Goal: Complete application form: Complete application form

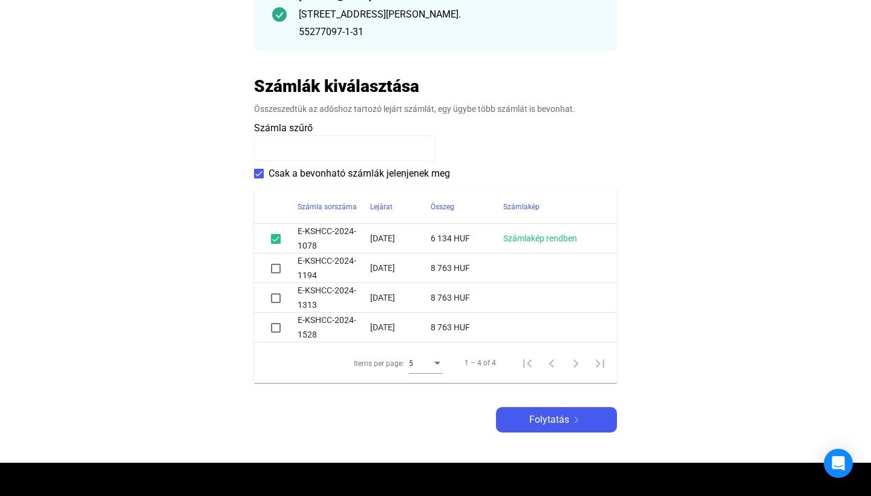
scroll to position [190, 0]
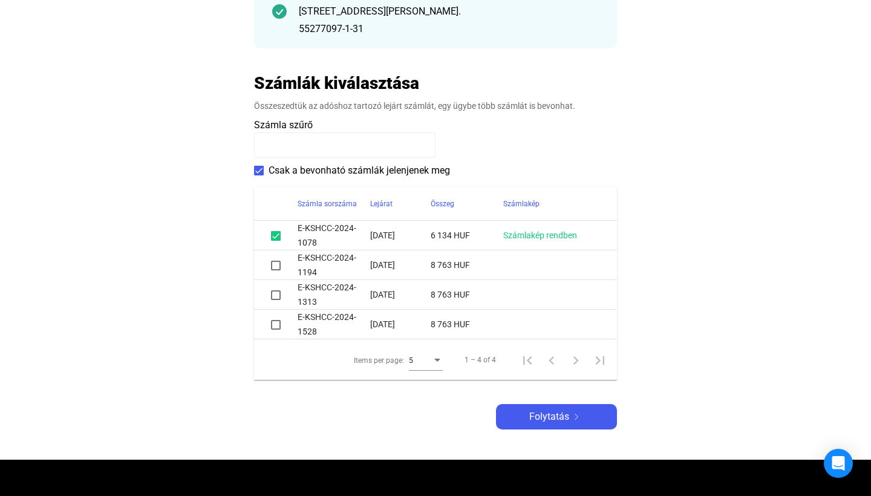
click at [278, 269] on span at bounding box center [276, 266] width 10 height 10
click at [277, 297] on span at bounding box center [276, 295] width 10 height 10
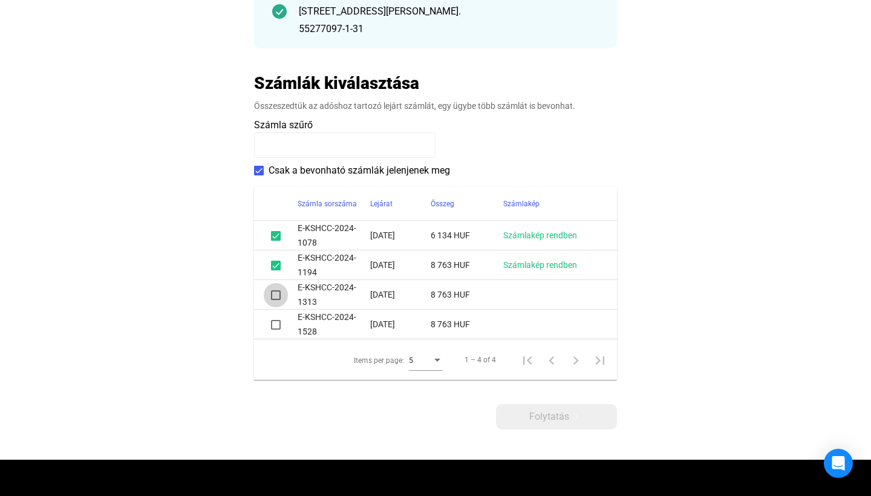
click at [277, 297] on span at bounding box center [276, 295] width 10 height 10
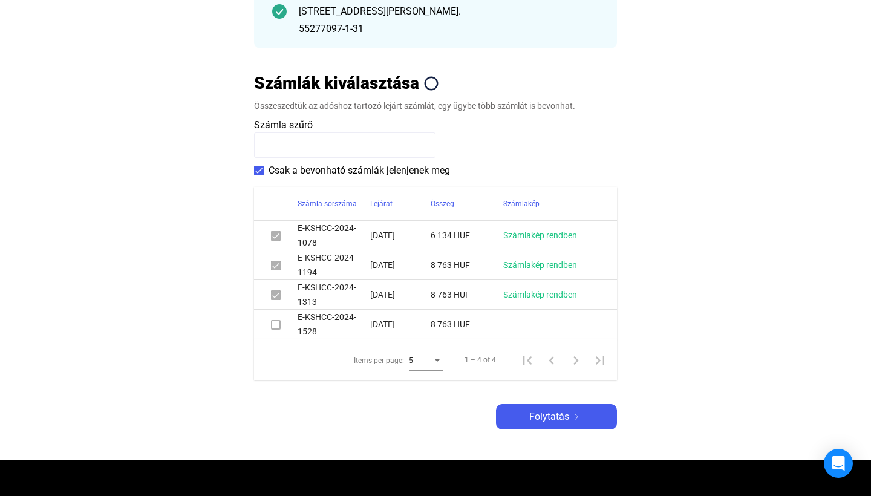
click at [276, 326] on span at bounding box center [276, 325] width 10 height 10
click at [275, 326] on span at bounding box center [276, 325] width 10 height 10
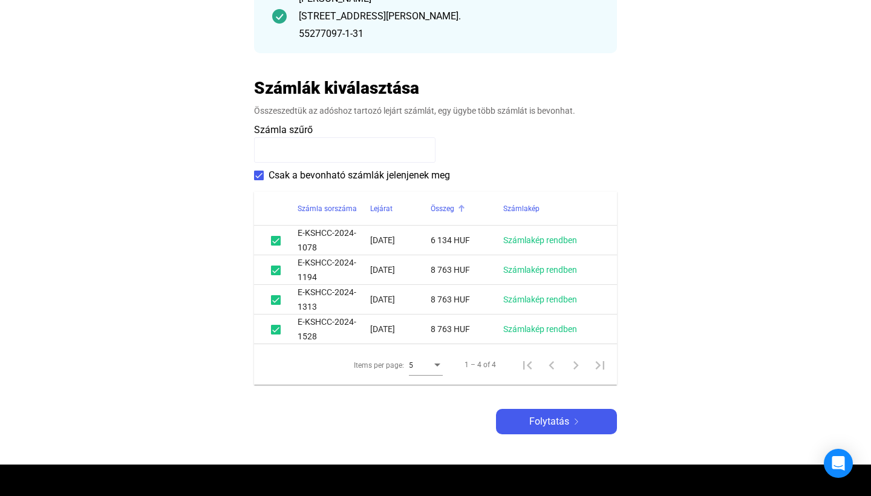
scroll to position [226, 0]
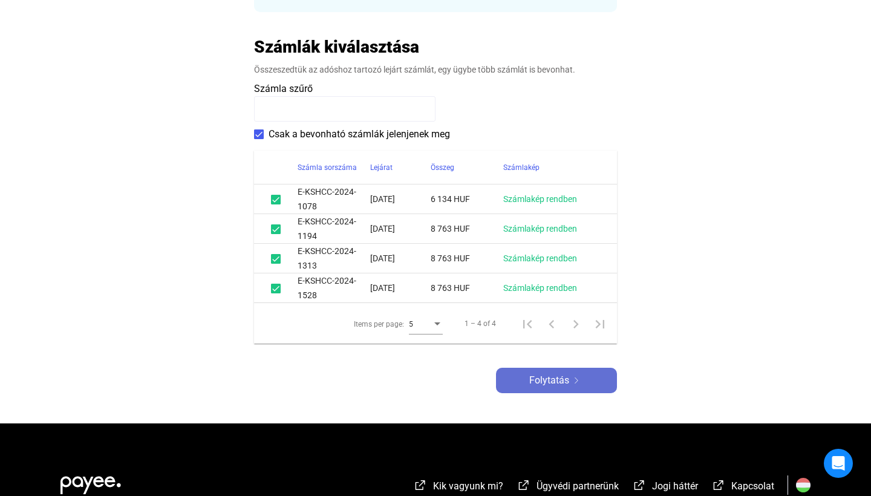
click at [554, 381] on span "Folytatás" at bounding box center [549, 380] width 40 height 15
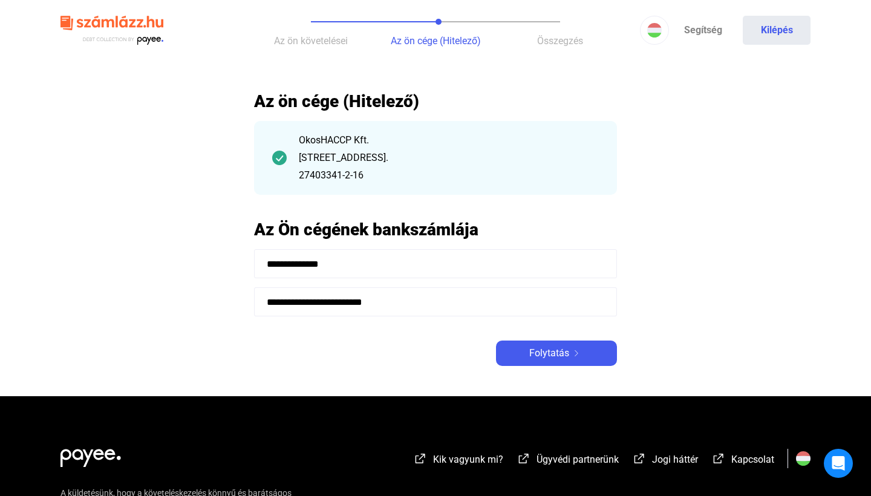
click at [562, 350] on span "Folytatás" at bounding box center [549, 353] width 40 height 15
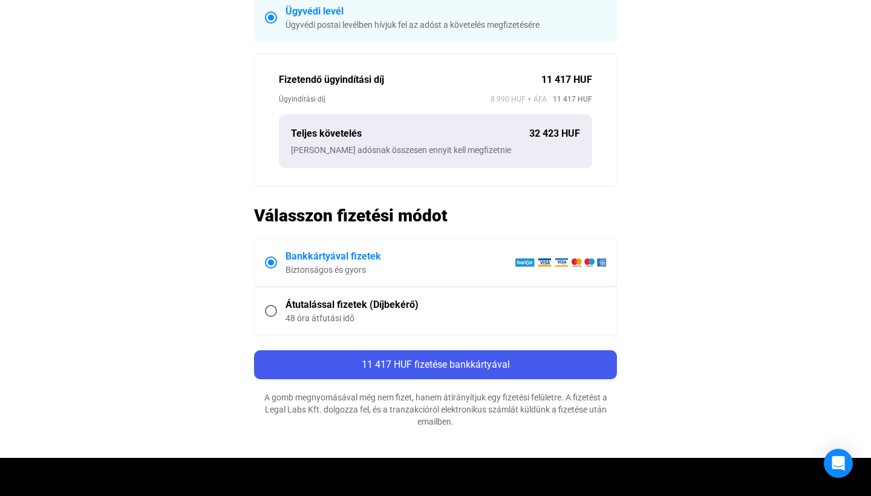
scroll to position [423, 0]
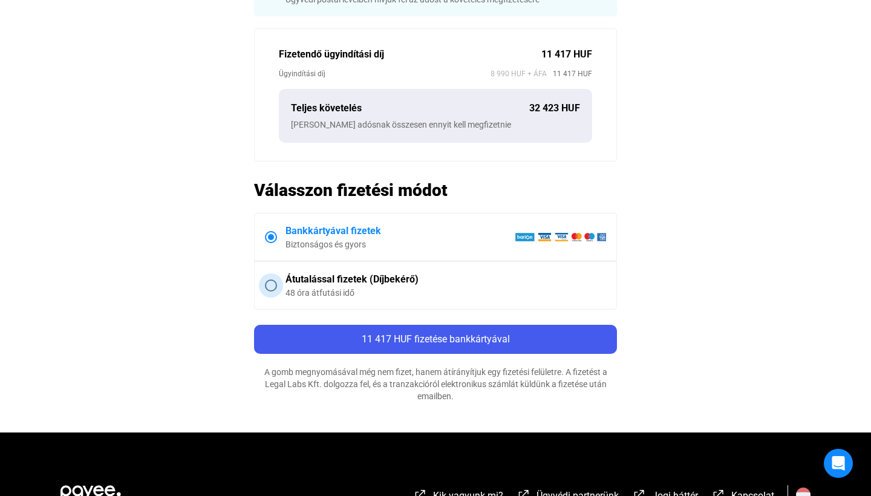
click at [437, 287] on div "48 óra átfutási idő" at bounding box center [446, 293] width 321 height 12
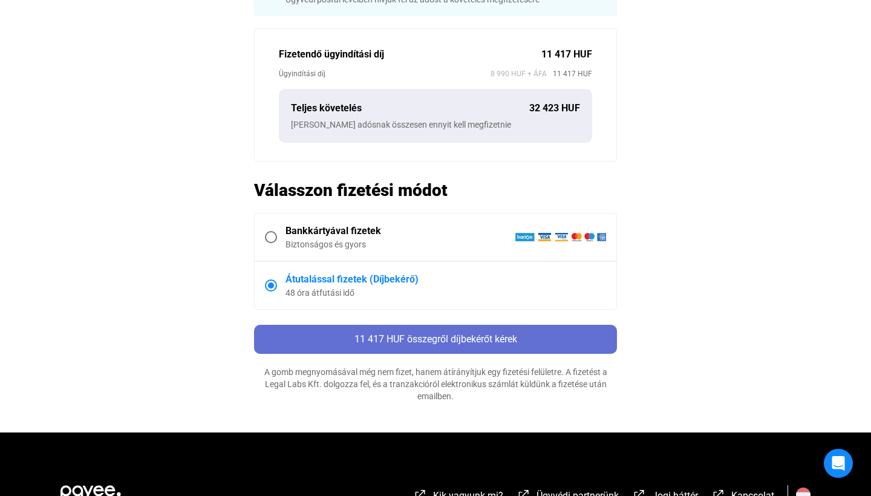
click at [451, 336] on span "11 417 HUF összegről díjbekérőt kérek" at bounding box center [436, 338] width 163 height 11
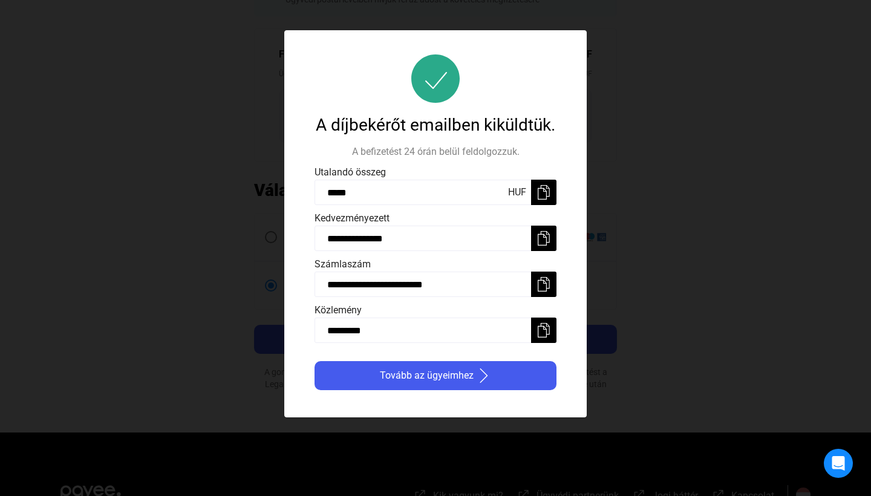
scroll to position [0, 0]
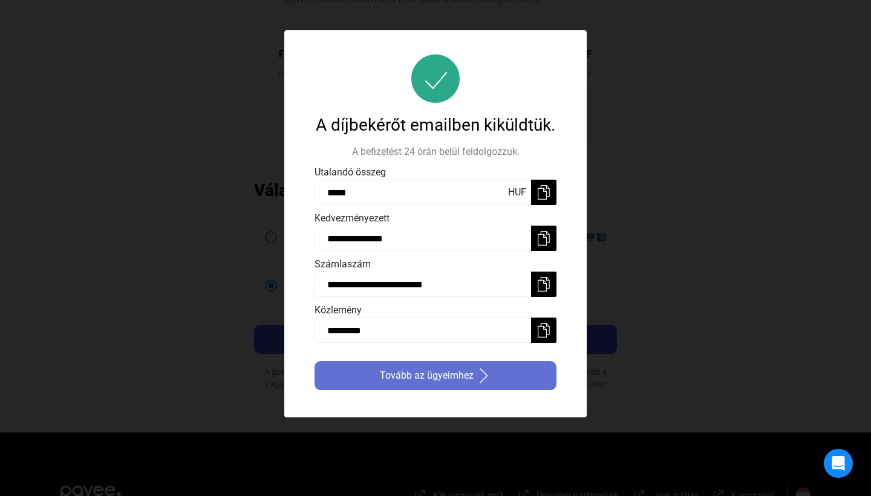
click at [444, 383] on span "Tovább az ügyeimhez" at bounding box center [427, 376] width 94 height 15
